Goal: Information Seeking & Learning: Learn about a topic

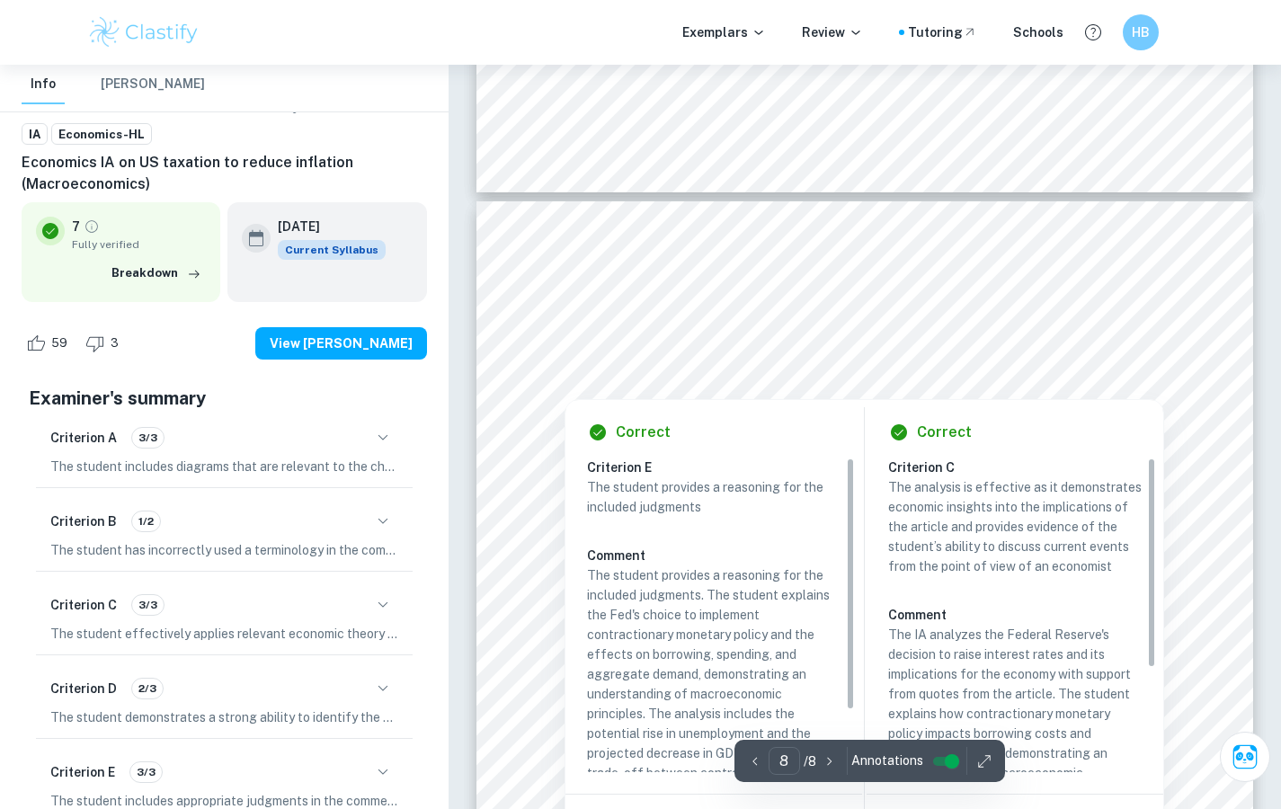
scroll to position [7702, 0]
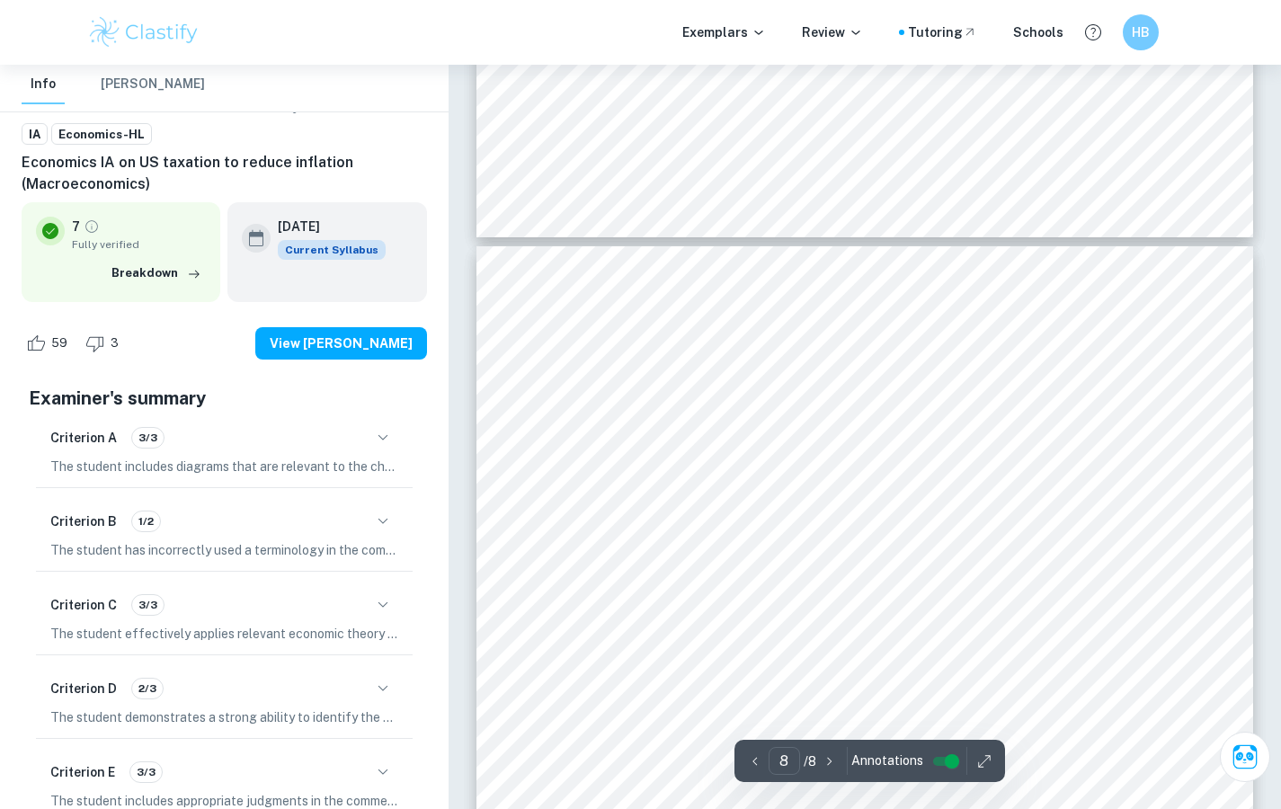
drag, startPoint x: 556, startPoint y: 322, endPoint x: 820, endPoint y: 422, distance: 281.6
click at [821, 422] on div "Furthermore, the Fed also “sees unemployment rising to 3.7% in [DATE]”. Due to …" at bounding box center [864, 795] width 777 height 1098
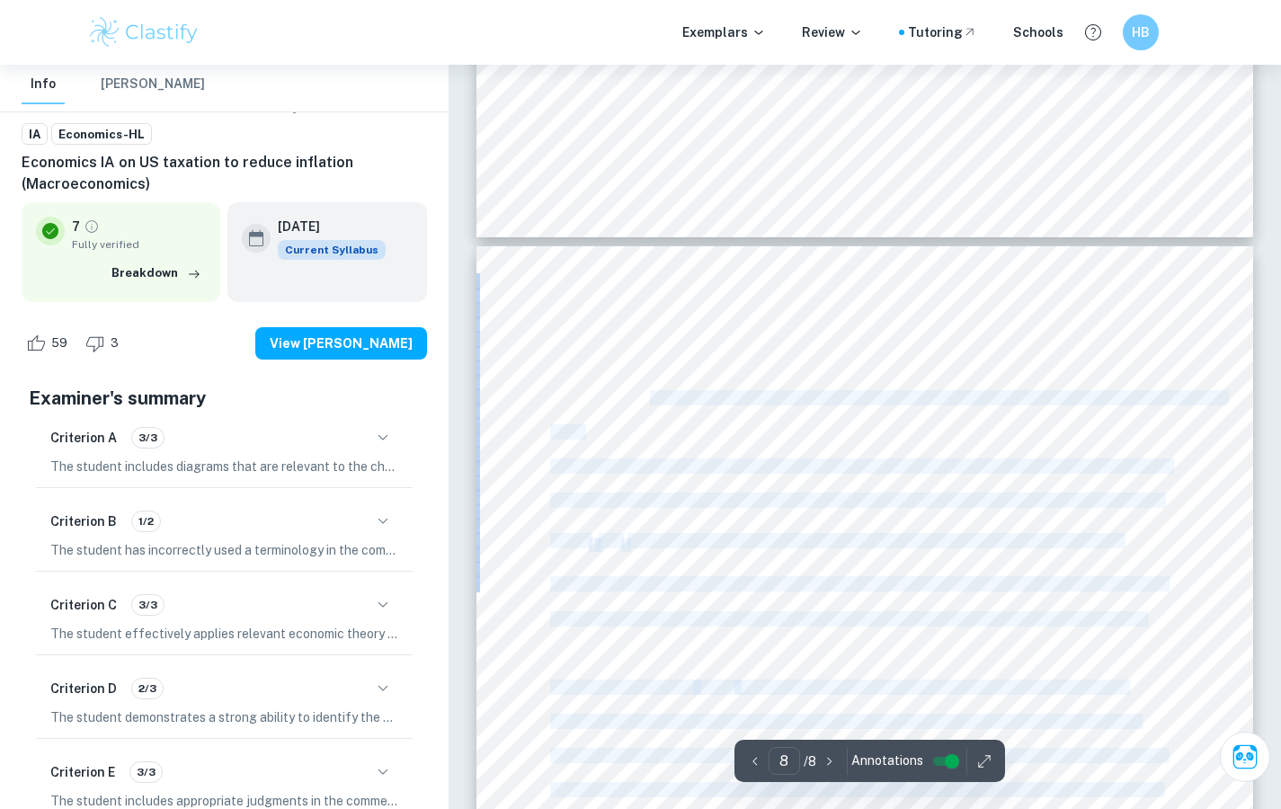
drag, startPoint x: 547, startPoint y: 316, endPoint x: 653, endPoint y: 403, distance: 136.7
click at [653, 403] on div "Furthermore, the Fed also “sees unemployment rising to 3.7% in [DATE]”. Due to …" at bounding box center [864, 795] width 777 height 1098
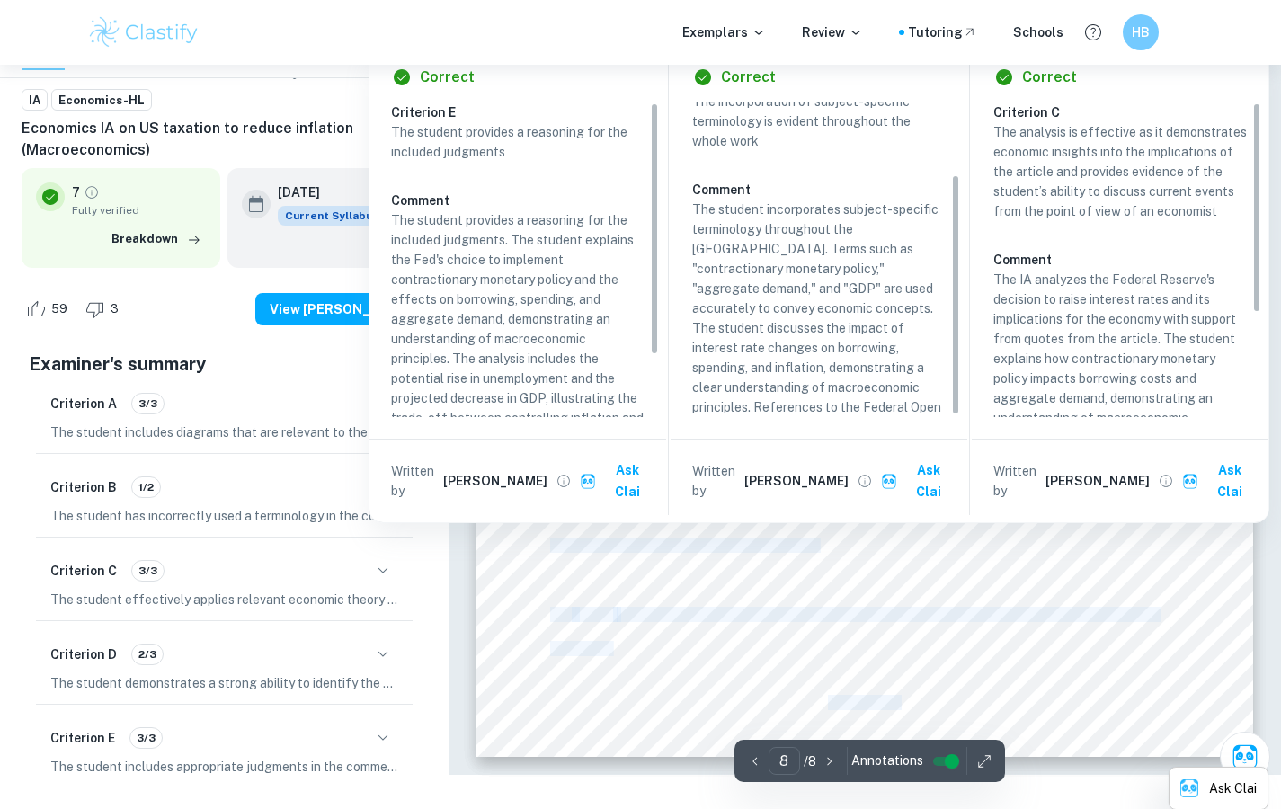
scroll to position [96, 0]
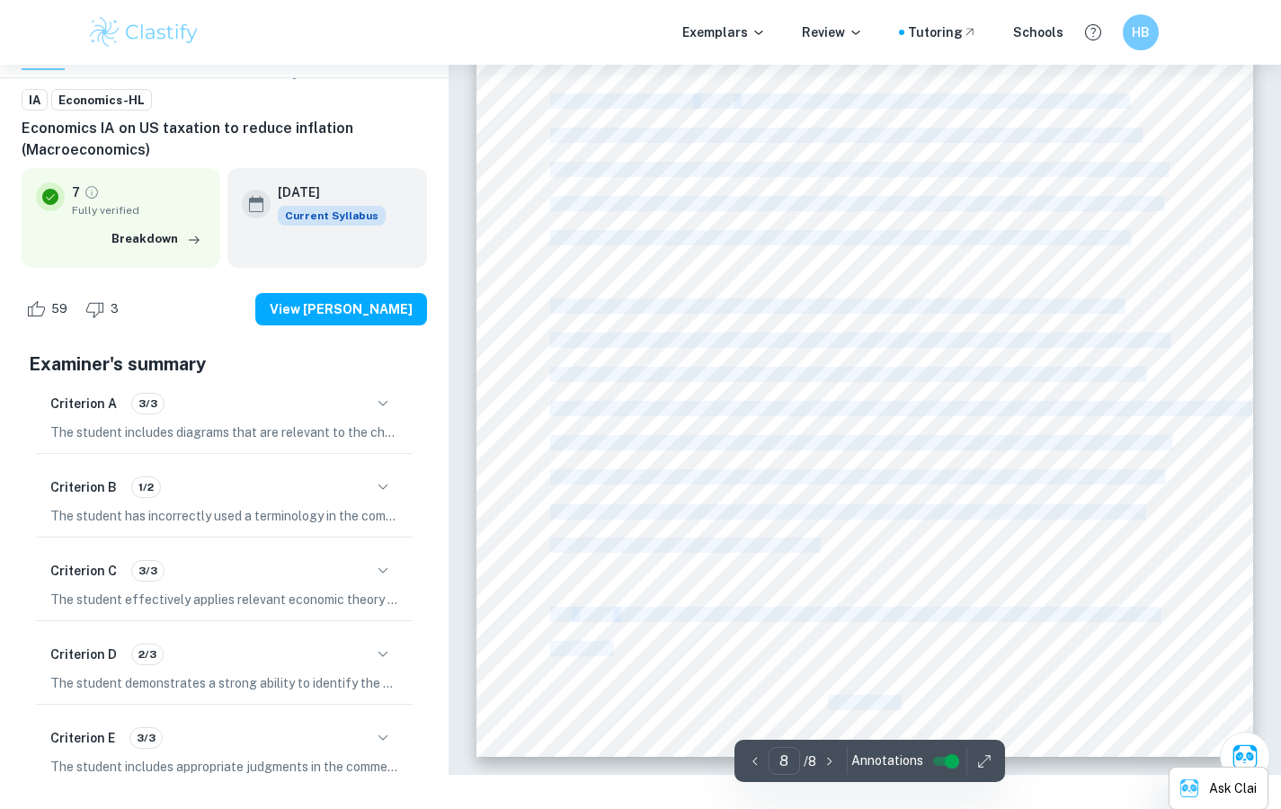
click at [770, 582] on div "Furthermore, the Fed also “sees unemployment rising to 3.7% in [DATE]”. Due to …" at bounding box center [864, 209] width 777 height 1098
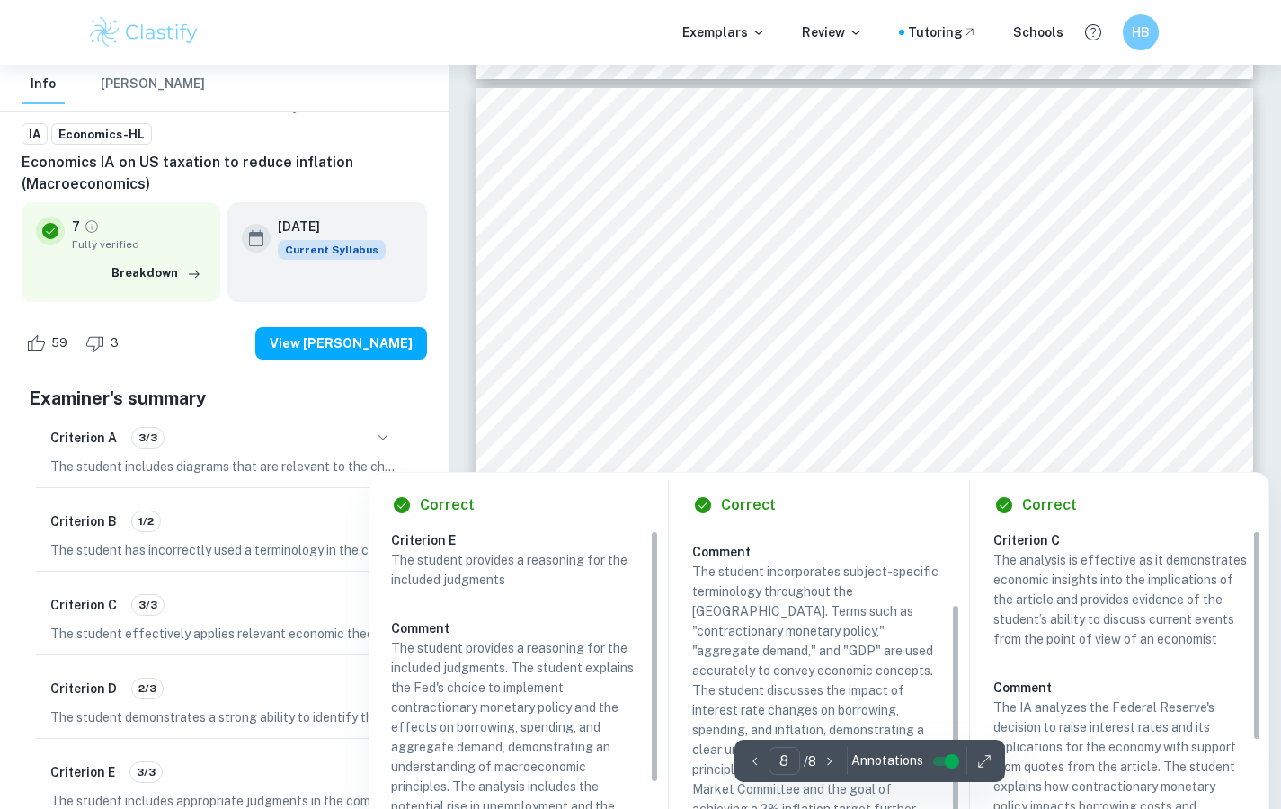
scroll to position [7748, 0]
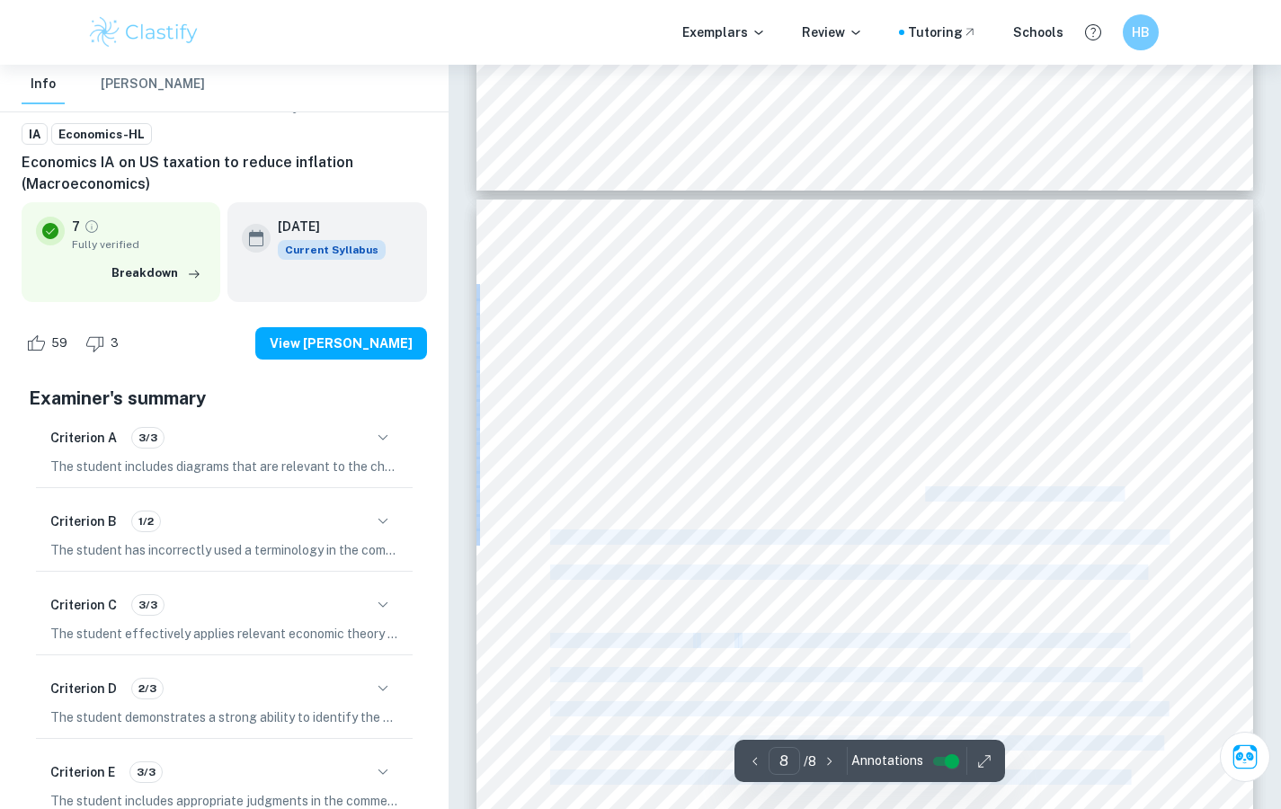
drag, startPoint x: 550, startPoint y: 271, endPoint x: 923, endPoint y: 484, distance: 429.6
click at [923, 486] on div "Furthermore, the Fed also “sees unemployment rising to 3.7% in [DATE]”. Due to …" at bounding box center [864, 749] width 777 height 1098
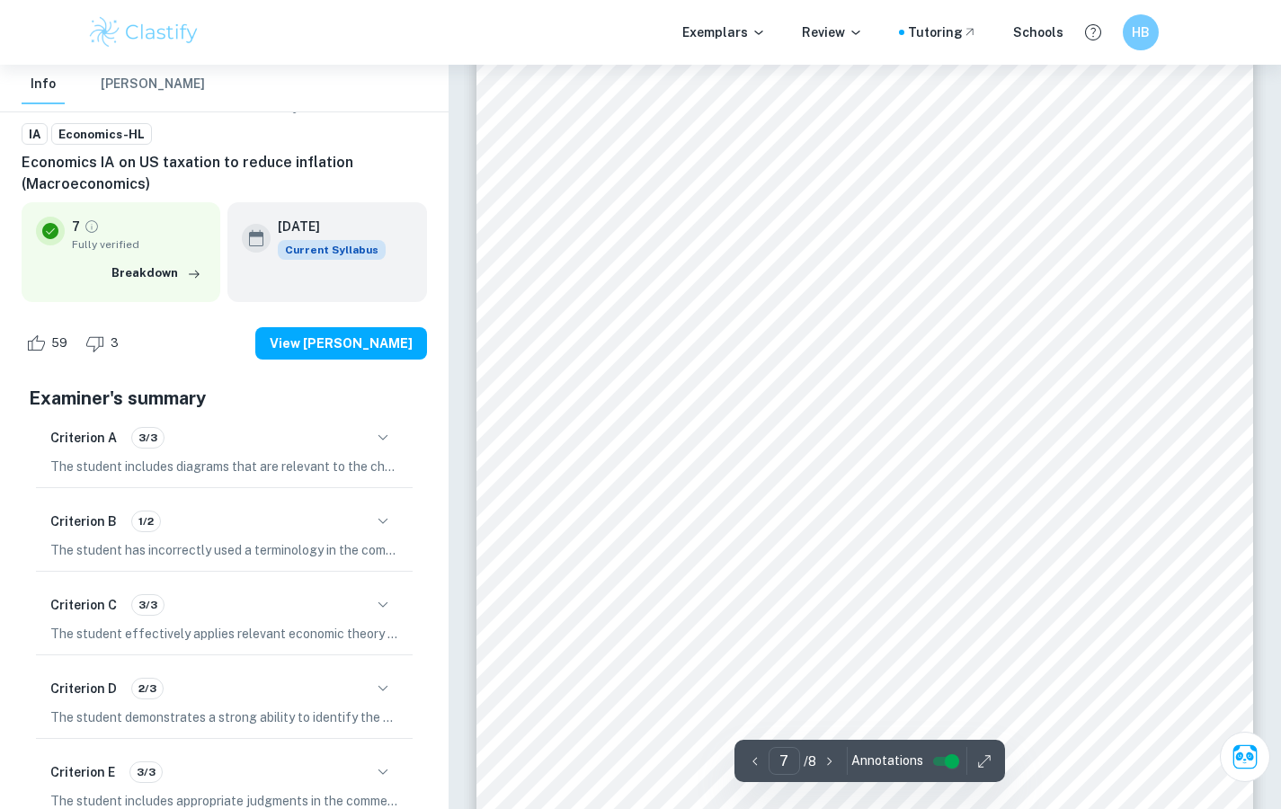
scroll to position [6809, 0]
click at [669, 485] on div "The decrease in aggregate demand is shown in the diagram above. Aggregate deman…" at bounding box center [864, 582] width 777 height 1098
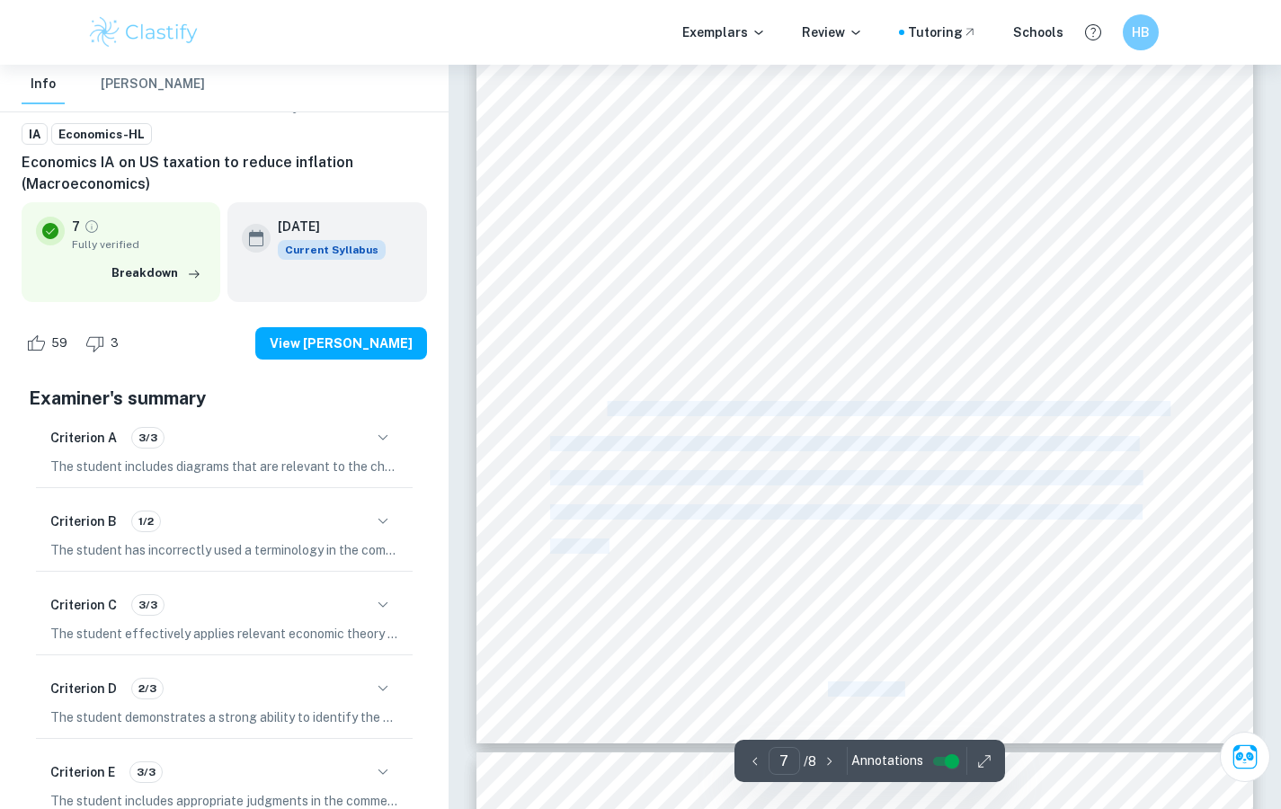
drag, startPoint x: 607, startPoint y: 403, endPoint x: 645, endPoint y: 485, distance: 91.3
click at [608, 539] on div "The decrease in aggregate demand is shown in the diagram above. Aggregate deman…" at bounding box center [864, 196] width 777 height 1098
click at [646, 505] on span "objective”, which also indicates the US economy is targeted to reach a state of…" at bounding box center [844, 512] width 589 height 14
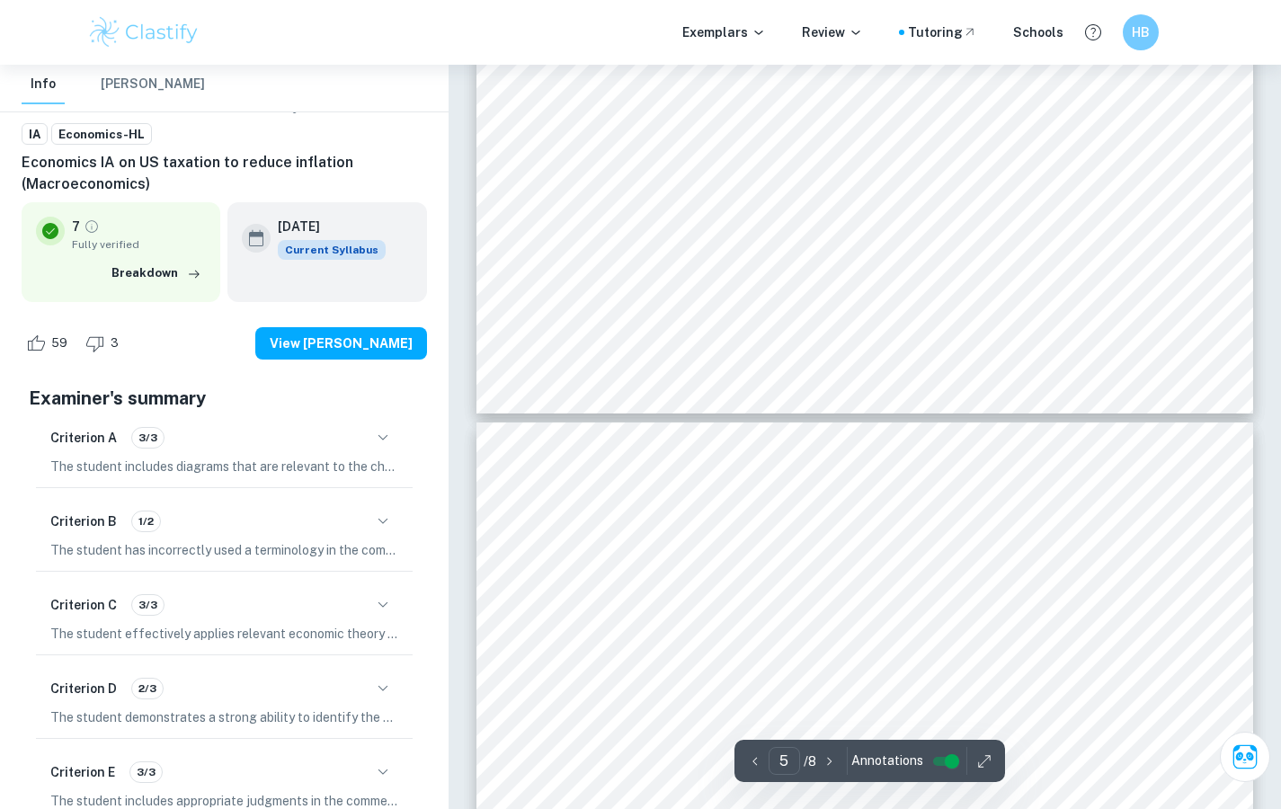
scroll to position [4985, 0]
type input "5"
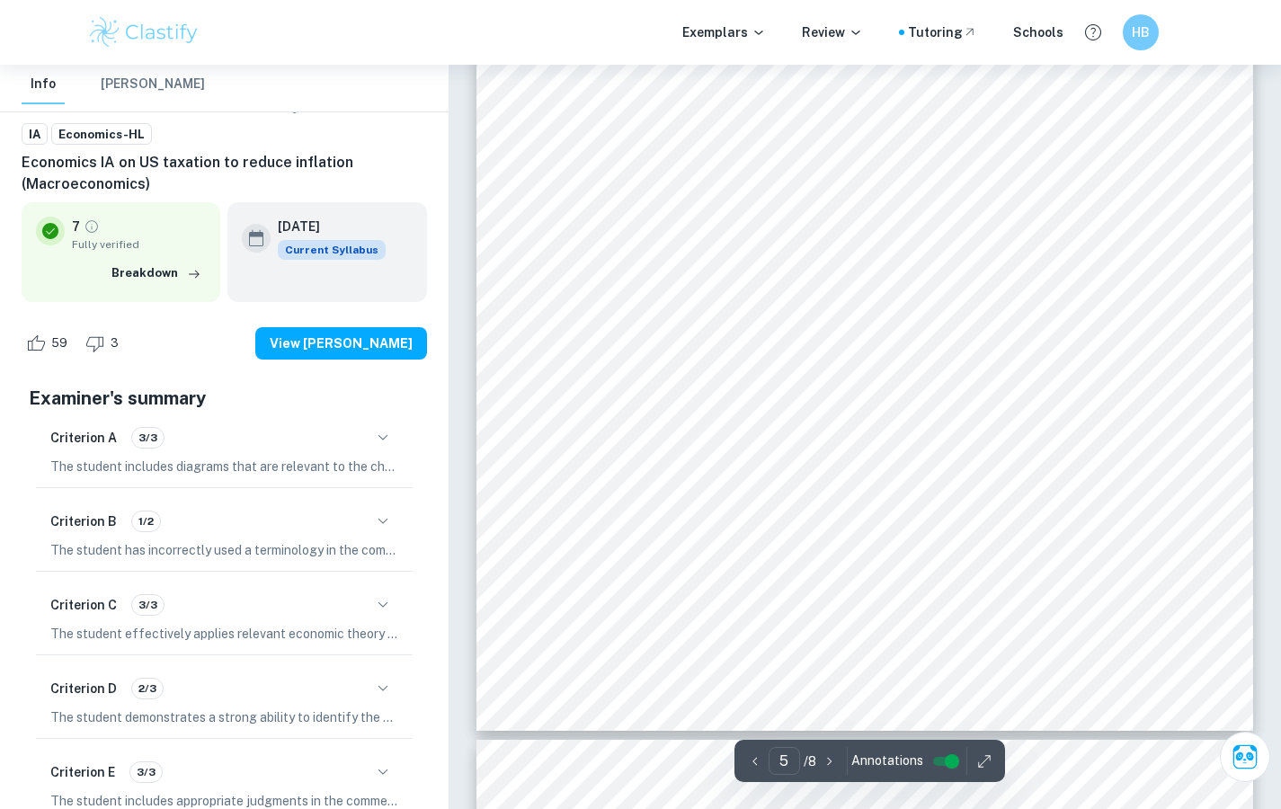
scroll to position [5198, 0]
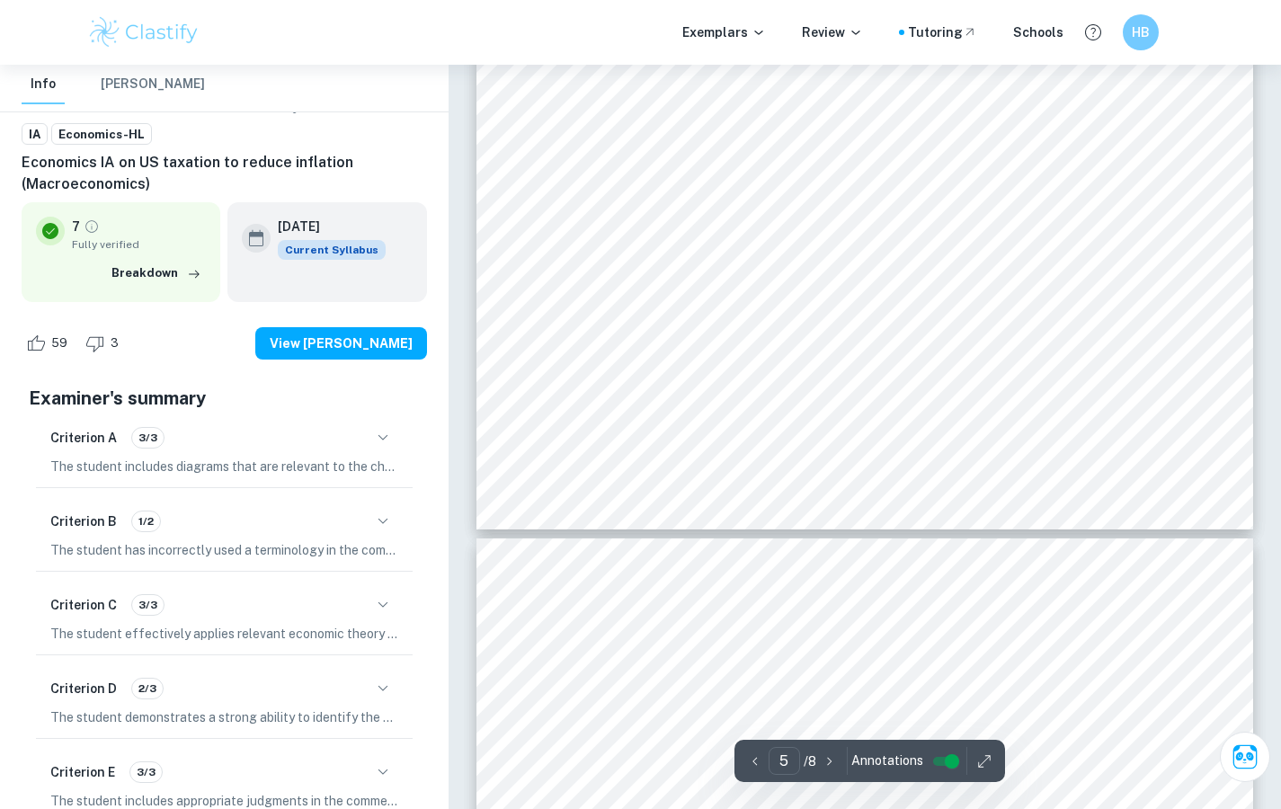
drag, startPoint x: 535, startPoint y: 224, endPoint x: 521, endPoint y: 230, distance: 14.9
